Goal: Transaction & Acquisition: Purchase product/service

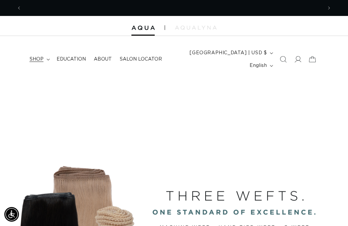
scroll to position [0, 301]
click at [45, 58] on summary "shop" at bounding box center [39, 59] width 27 height 14
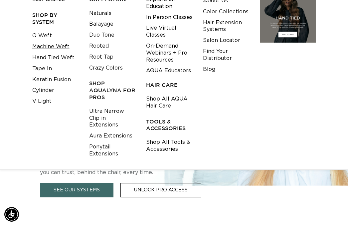
click at [55, 48] on link "Machine Weft" at bounding box center [50, 46] width 37 height 11
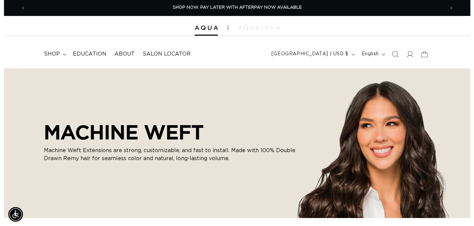
scroll to position [0, 427]
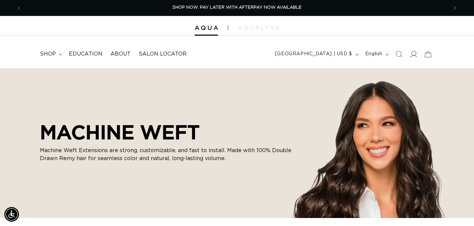
click at [348, 53] on icon at bounding box center [413, 54] width 7 height 7
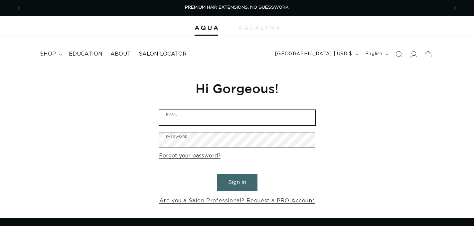
click at [257, 114] on input "Email" at bounding box center [237, 117] width 156 height 15
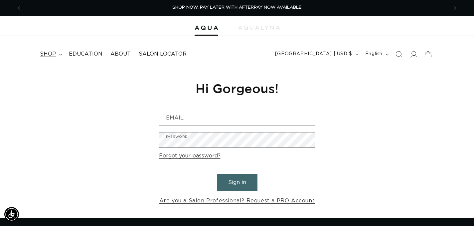
click at [55, 53] on span "shop" at bounding box center [48, 54] width 16 height 7
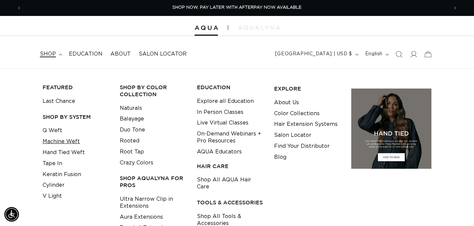
click at [67, 139] on link "Machine Weft" at bounding box center [61, 141] width 37 height 11
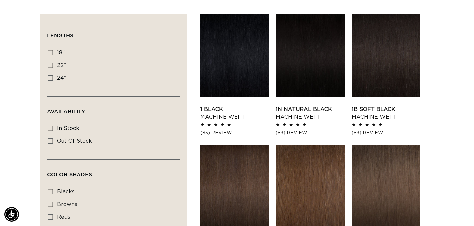
scroll to position [0, 854]
click at [306, 105] on link "1N Natural Black Machine Weft" at bounding box center [310, 113] width 69 height 16
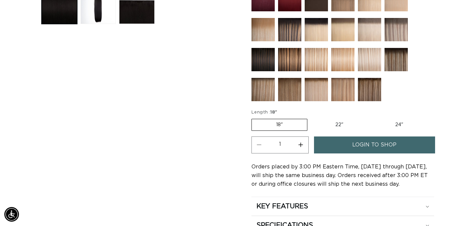
scroll to position [283, 0]
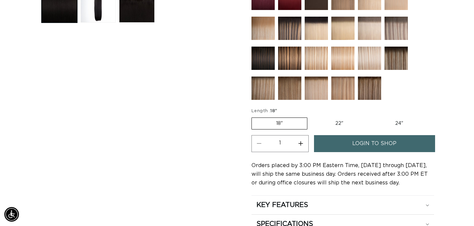
click at [338, 147] on link "login to shop" at bounding box center [374, 143] width 121 height 17
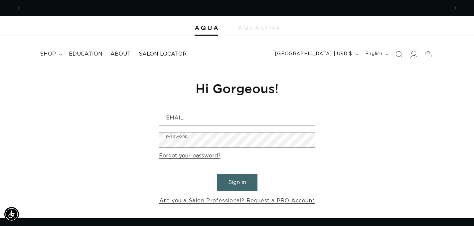
scroll to position [0, 854]
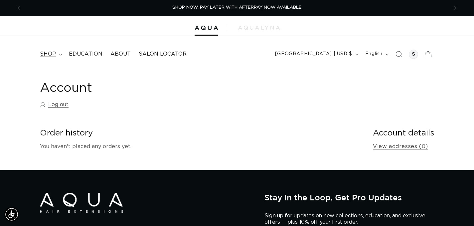
click at [52, 55] on span "shop" at bounding box center [48, 54] width 16 height 7
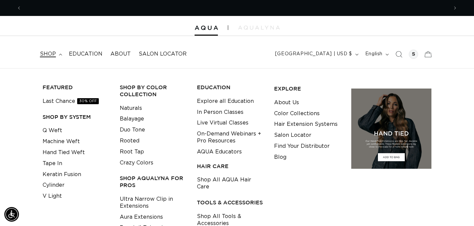
scroll to position [0, 854]
click at [63, 142] on link "Machine Weft" at bounding box center [61, 141] width 37 height 11
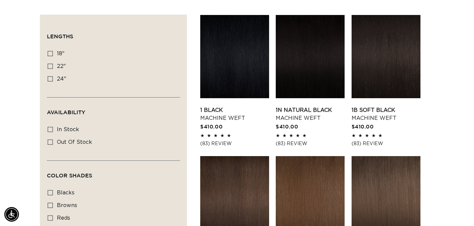
scroll to position [218, 0]
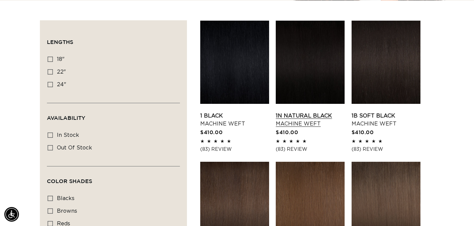
click at [309, 112] on link "1N Natural Black Machine Weft" at bounding box center [310, 120] width 69 height 16
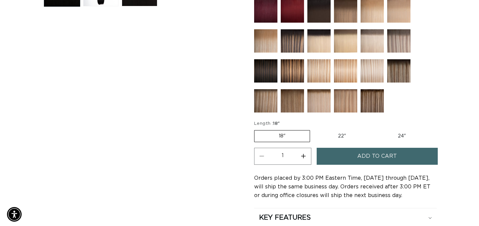
scroll to position [0, 427]
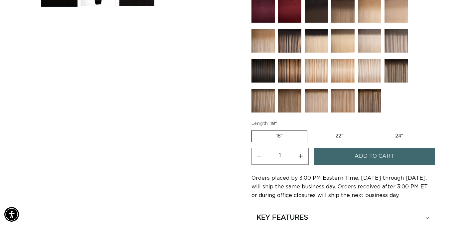
click at [345, 154] on button "Add to cart" at bounding box center [374, 156] width 121 height 17
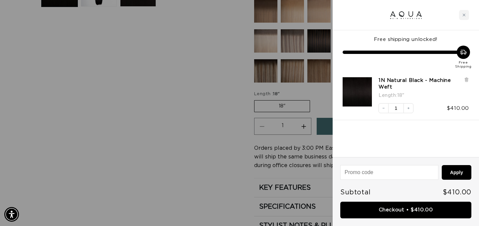
scroll to position [0, 432]
click at [462, 15] on div "Close cart" at bounding box center [464, 15] width 10 height 10
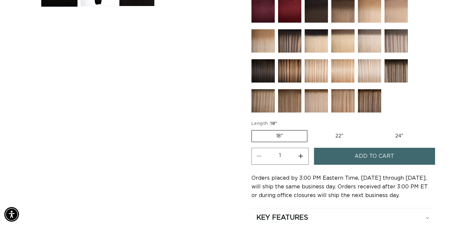
scroll to position [0, 0]
